Goal: Information Seeking & Learning: Learn about a topic

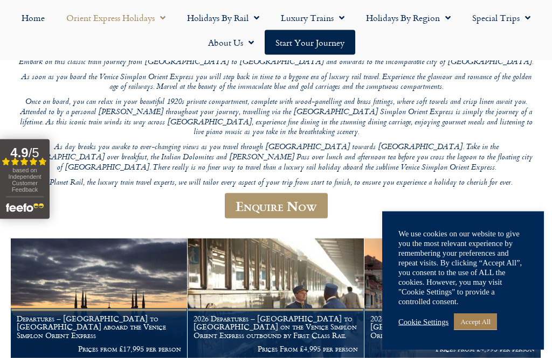
click at [413, 327] on link "Cookie Settings" at bounding box center [423, 322] width 50 height 10
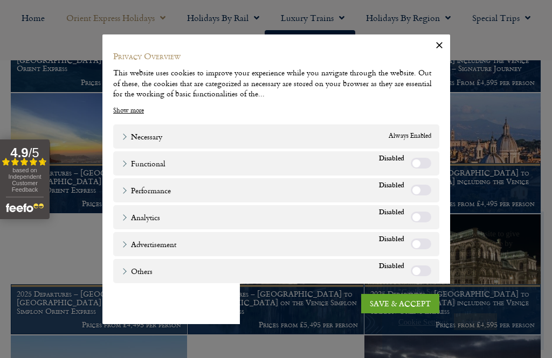
scroll to position [531, 0]
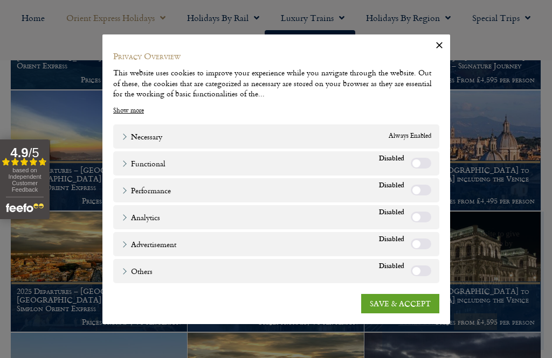
click at [394, 314] on link "SAVE & ACCEPT" at bounding box center [400, 303] width 78 height 19
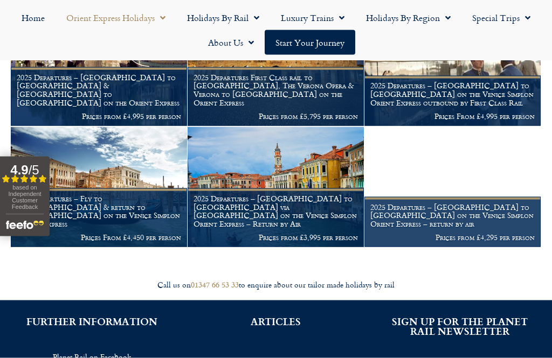
scroll to position [1101, 0]
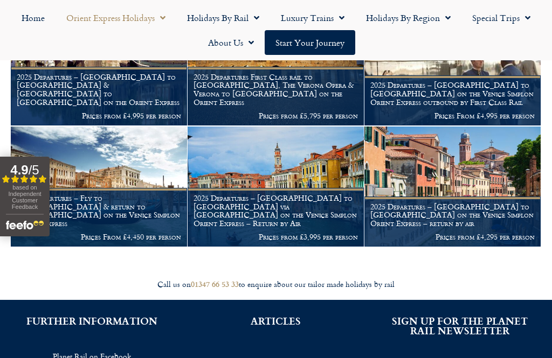
click at [273, 197] on h1 "2025 Departures – [GEOGRAPHIC_DATA] to [GEOGRAPHIC_DATA] via [GEOGRAPHIC_DATA] …" at bounding box center [275, 211] width 164 height 34
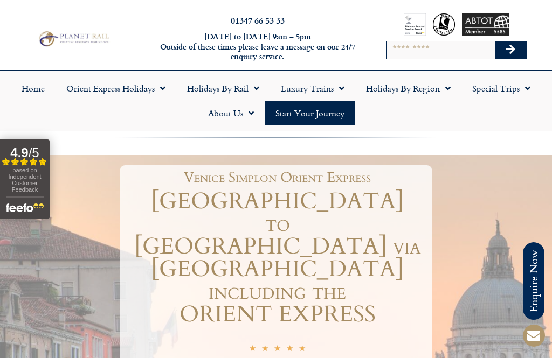
click at [248, 84] on span "Menu" at bounding box center [253, 88] width 11 height 19
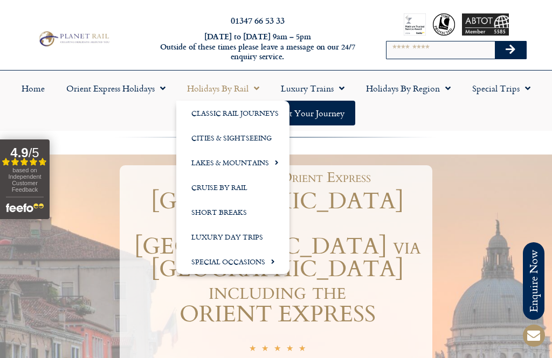
click at [232, 141] on link "Cities & Sightseeing" at bounding box center [232, 138] width 113 height 25
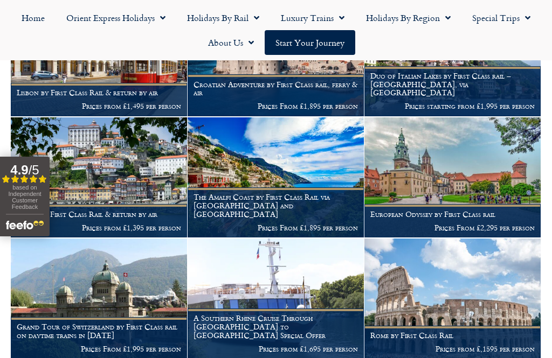
scroll to position [574, 0]
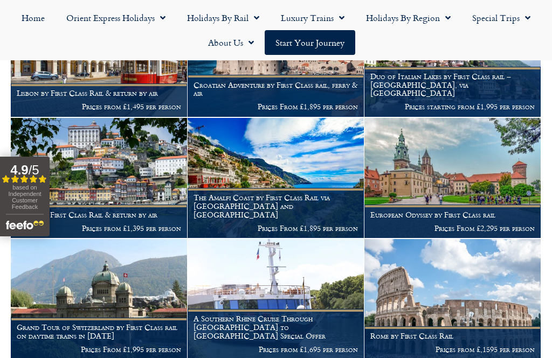
click at [279, 198] on h1 "The Amalfi Coast by First Class Rail via Zurich and Montreux" at bounding box center [275, 205] width 164 height 25
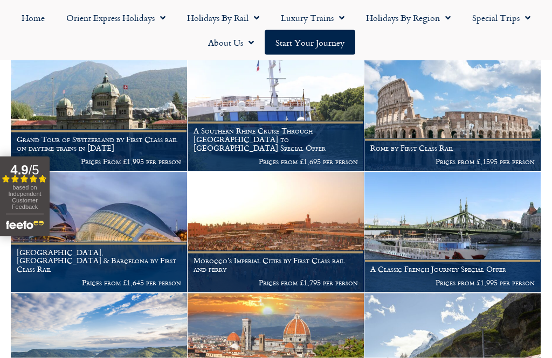
scroll to position [764, 0]
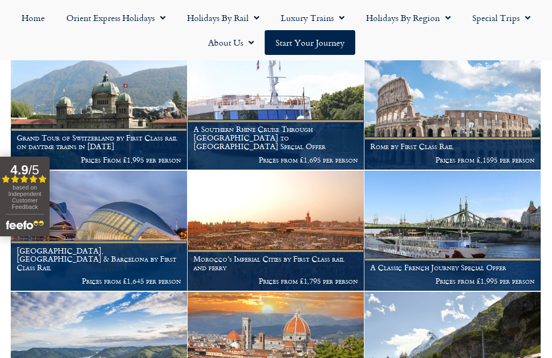
click at [445, 142] on h1 "Rome by First Class Rail" at bounding box center [452, 146] width 164 height 9
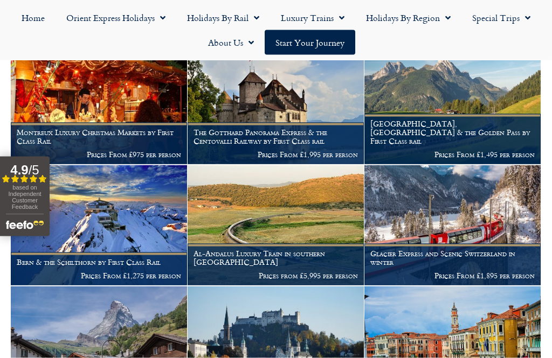
scroll to position [1255, 0]
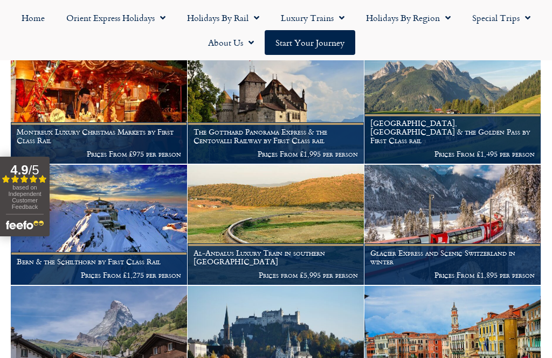
click at [108, 101] on img at bounding box center [99, 104] width 176 height 120
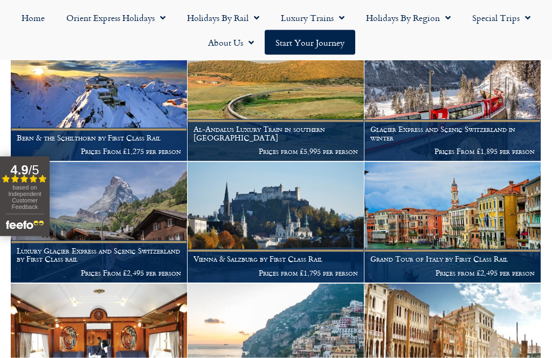
scroll to position [1380, 0]
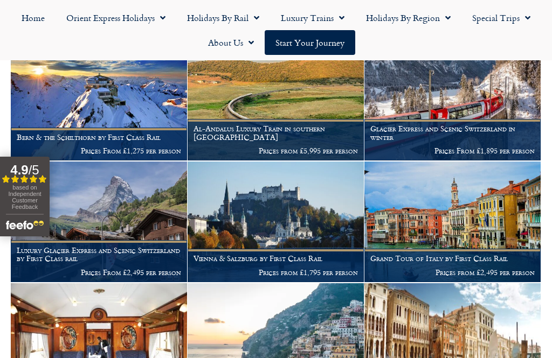
click at [277, 216] on img at bounding box center [276, 222] width 176 height 120
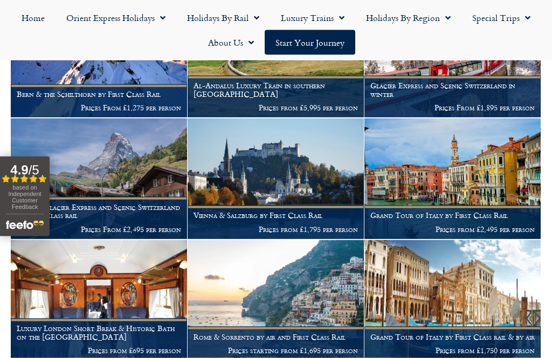
scroll to position [1424, 0]
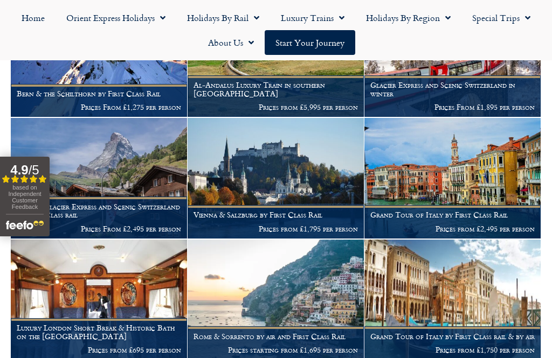
click at [94, 289] on img at bounding box center [99, 300] width 176 height 120
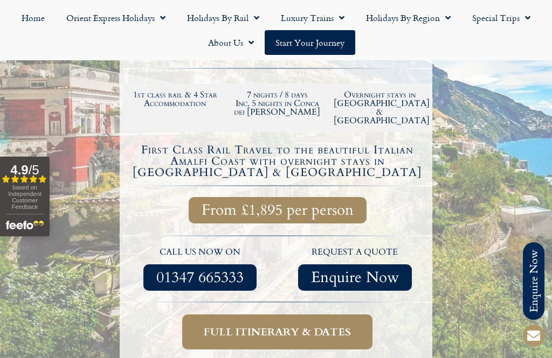
scroll to position [310, 0]
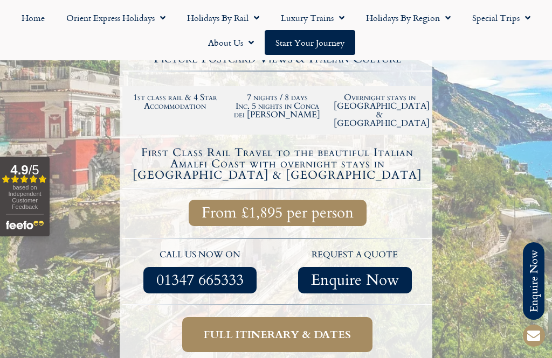
click at [263, 328] on span "Full itinerary & dates" at bounding box center [277, 334] width 147 height 13
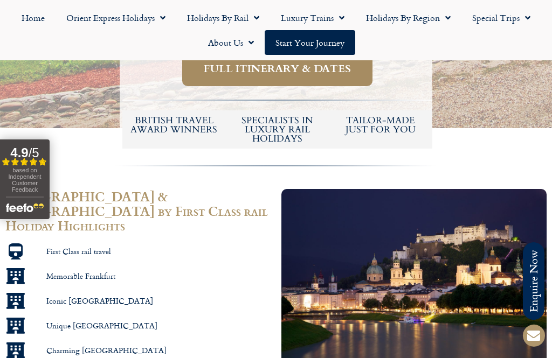
scroll to position [575, 0]
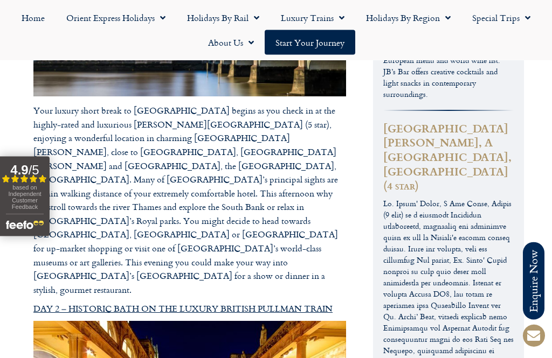
scroll to position [1211, 0]
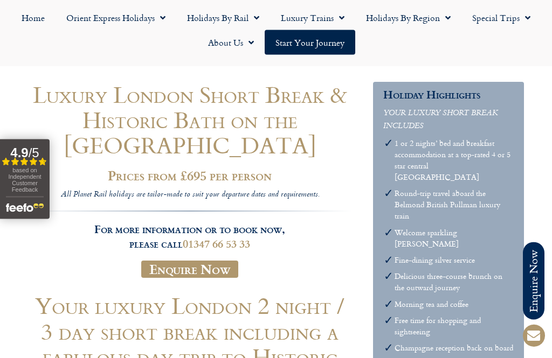
scroll to position [0, 0]
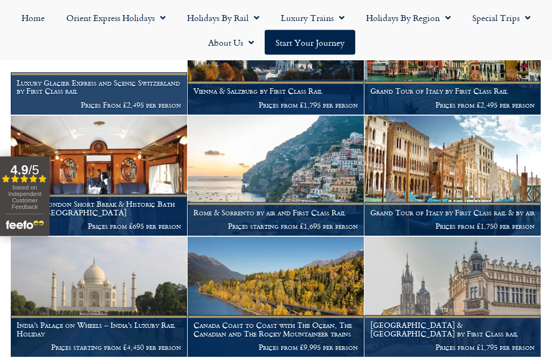
scroll to position [1548, 0]
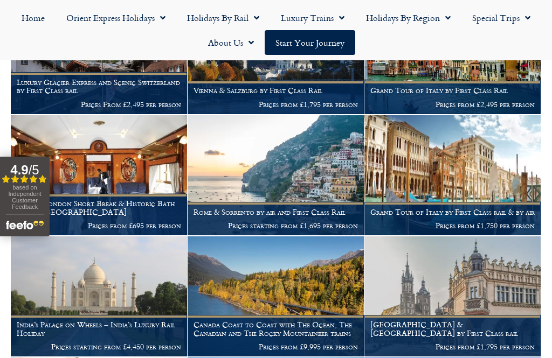
click at [290, 182] on img at bounding box center [276, 175] width 176 height 120
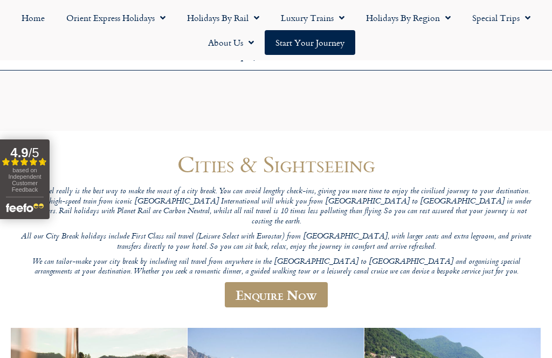
scroll to position [1583, 0]
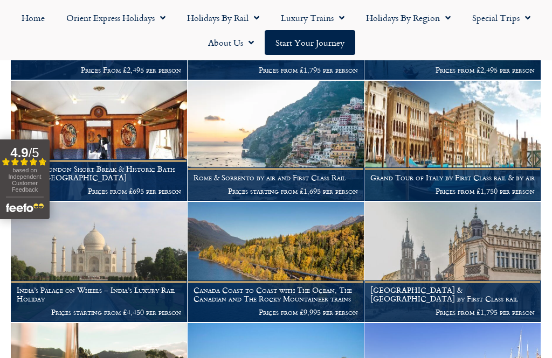
click at [261, 281] on figcaption "Canada Coast to Coast with The Ocean, The Canadian and The Rocky Mountaineer tr…" at bounding box center [276, 301] width 176 height 41
click at [316, 240] on img at bounding box center [276, 262] width 176 height 120
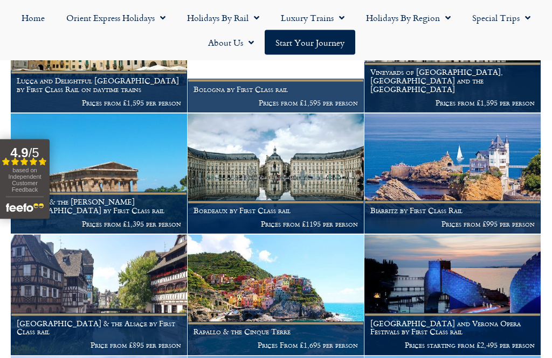
scroll to position [2157, 0]
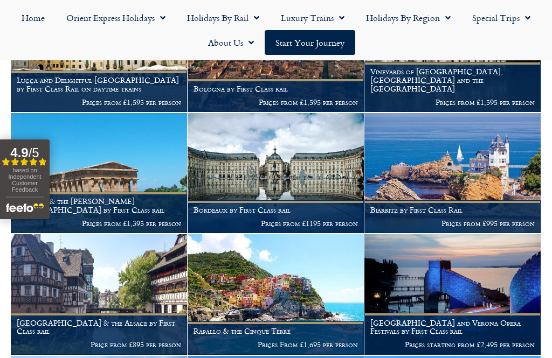
click at [463, 165] on img at bounding box center [452, 173] width 176 height 120
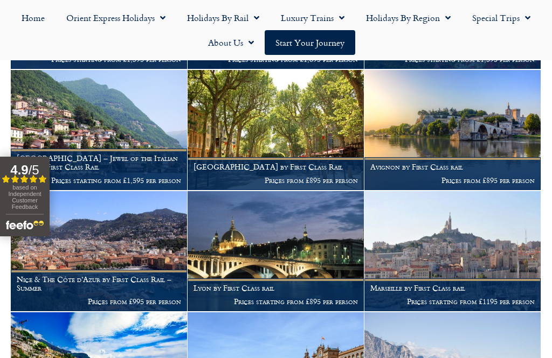
scroll to position [2565, 0]
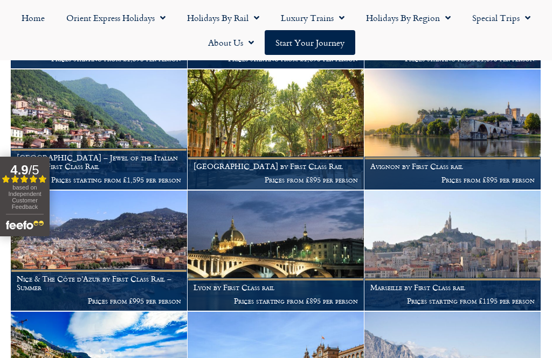
click at [120, 243] on img at bounding box center [99, 251] width 176 height 120
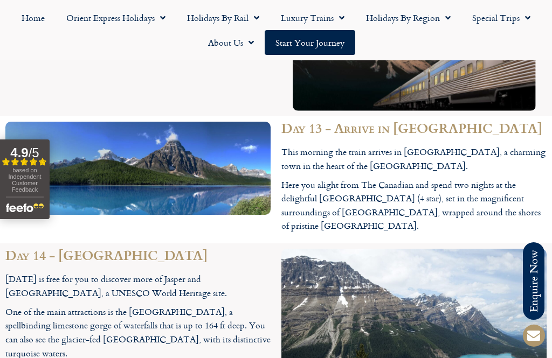
scroll to position [3888, 0]
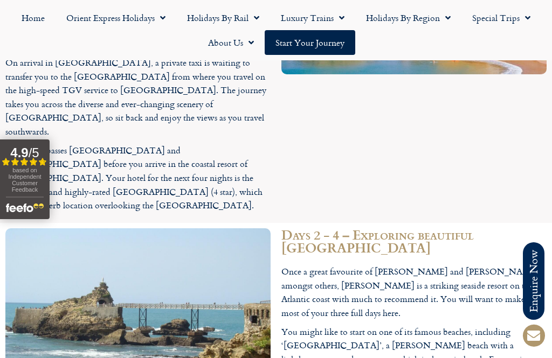
scroll to position [1172, 0]
